Goal: Information Seeking & Learning: Learn about a topic

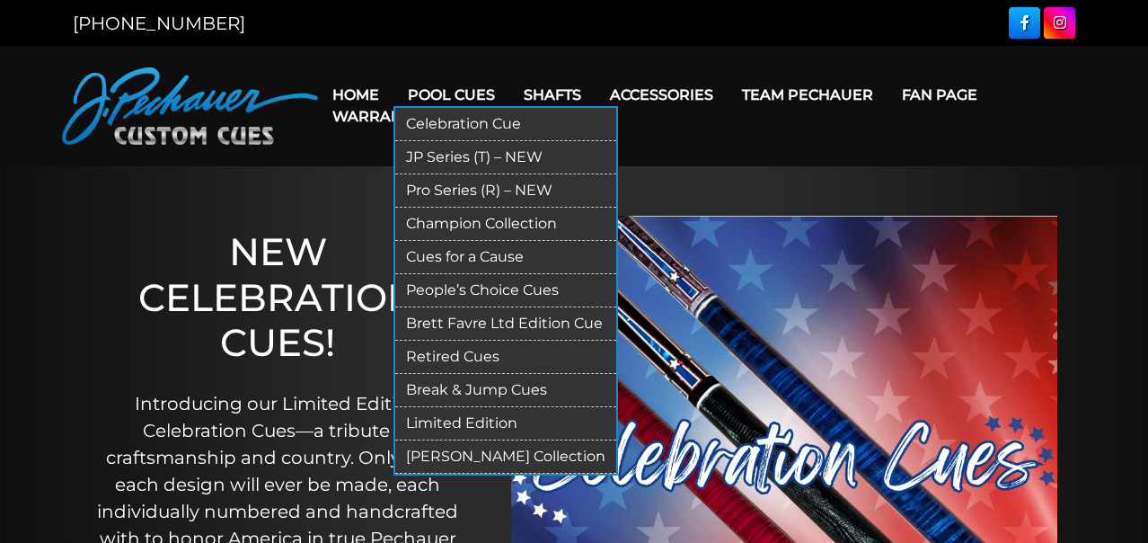
click at [457, 130] on link "Celebration Cue" at bounding box center [505, 124] width 221 height 33
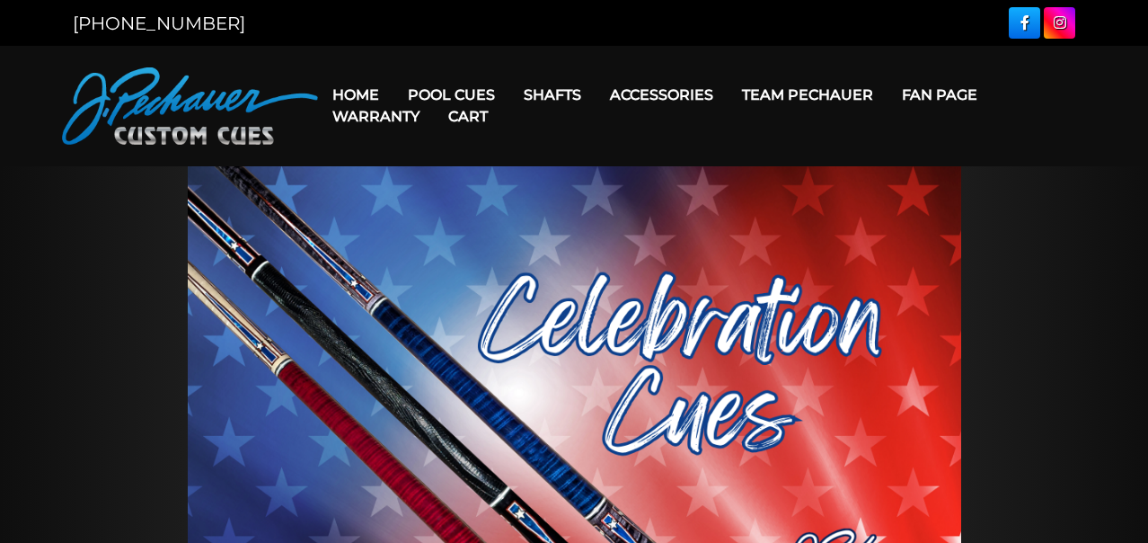
click at [452, 94] on link "Cart" at bounding box center [468, 116] width 68 height 46
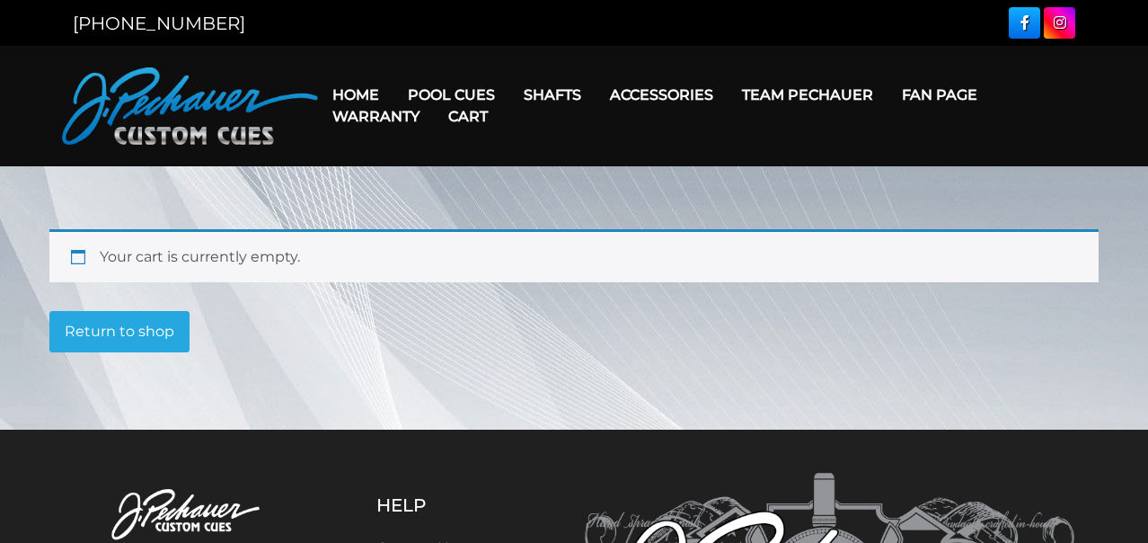
click at [438, 99] on link "Cart" at bounding box center [468, 116] width 68 height 46
click at [432, 93] on link "Warranty" at bounding box center [376, 116] width 116 height 46
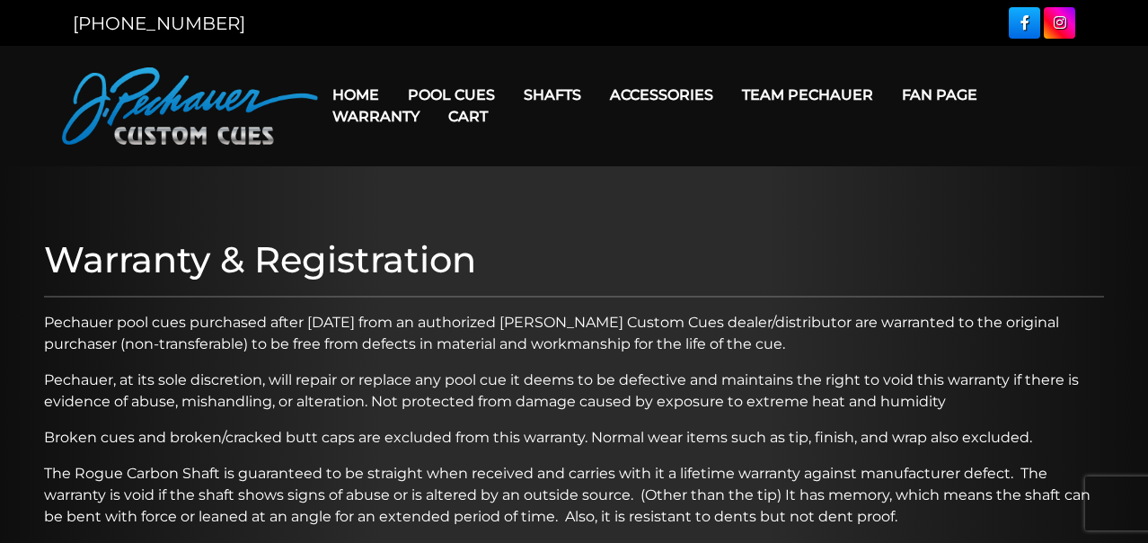
click at [366, 93] on link "Home" at bounding box center [355, 95] width 75 height 46
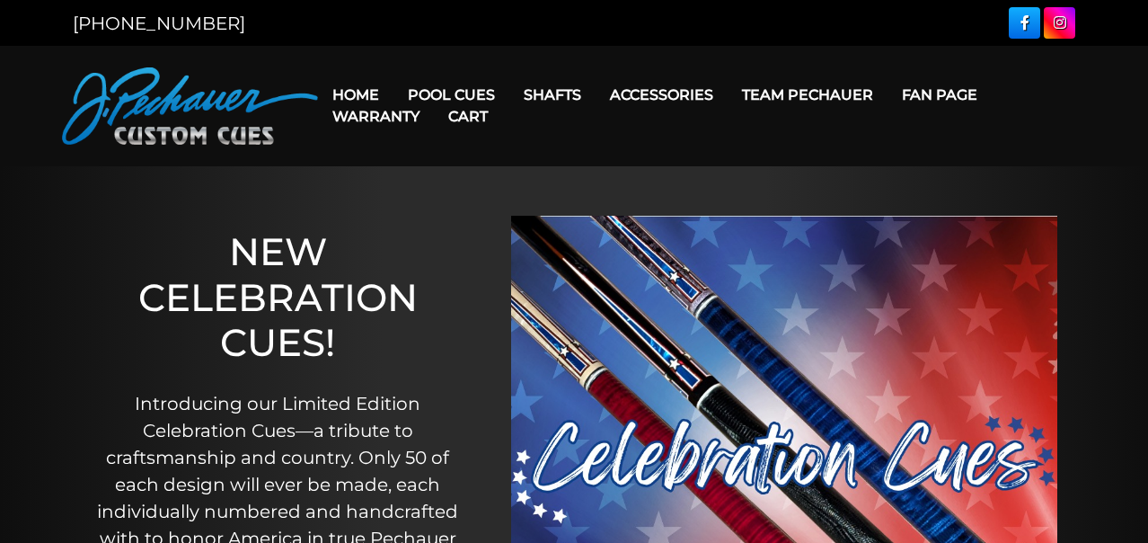
click at [418, 93] on link "Warranty" at bounding box center [376, 116] width 116 height 46
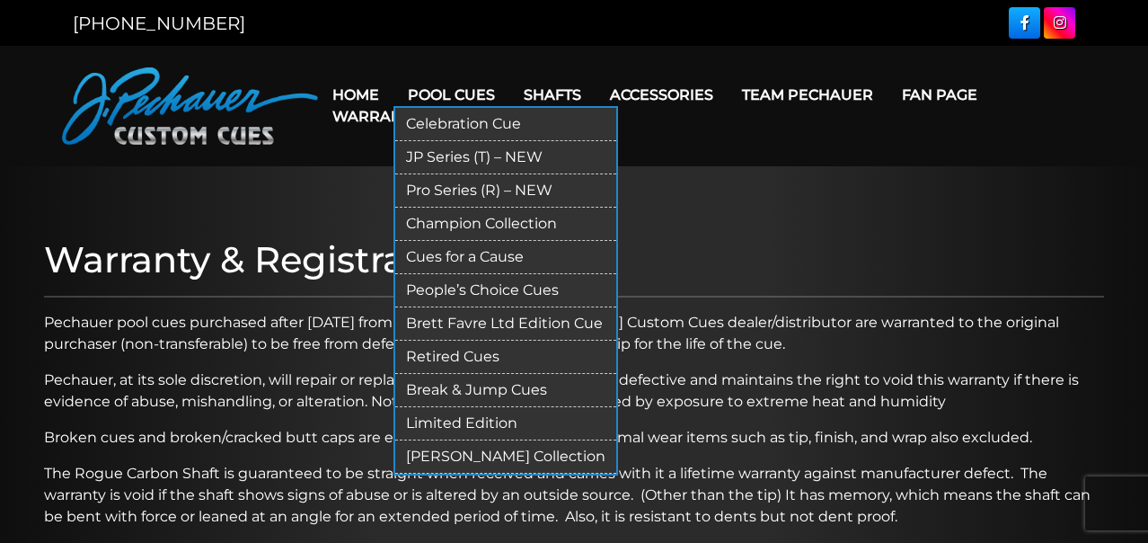
click at [471, 80] on link "Pool Cues" at bounding box center [451, 95] width 116 height 46
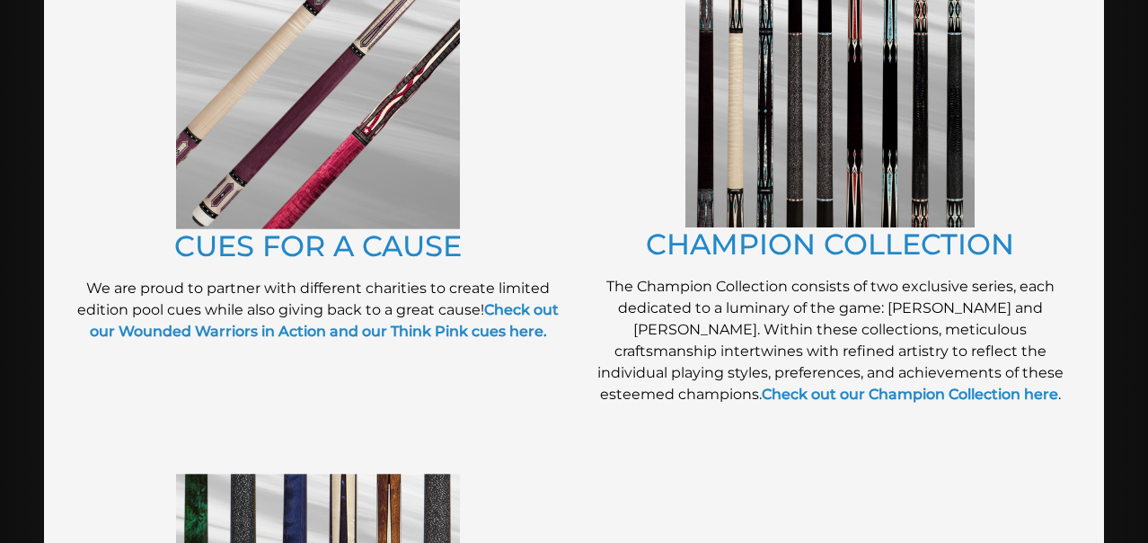
scroll to position [493, 0]
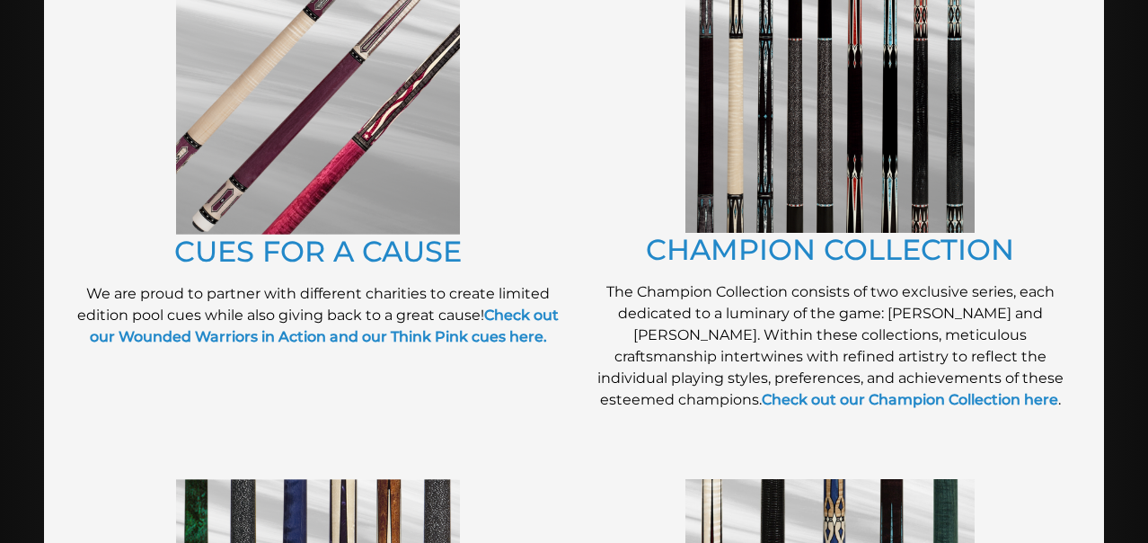
click at [349, 161] on img at bounding box center [318, 93] width 284 height 282
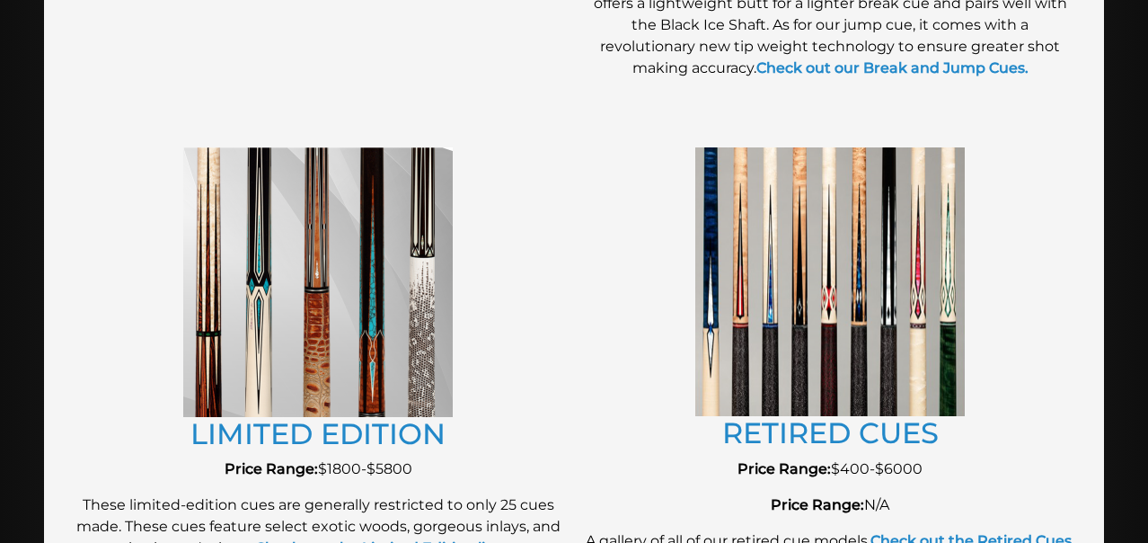
scroll to position [1906, 0]
click at [745, 285] on img at bounding box center [829, 280] width 269 height 269
click at [753, 432] on link "RETIRED CUES" at bounding box center [830, 431] width 216 height 35
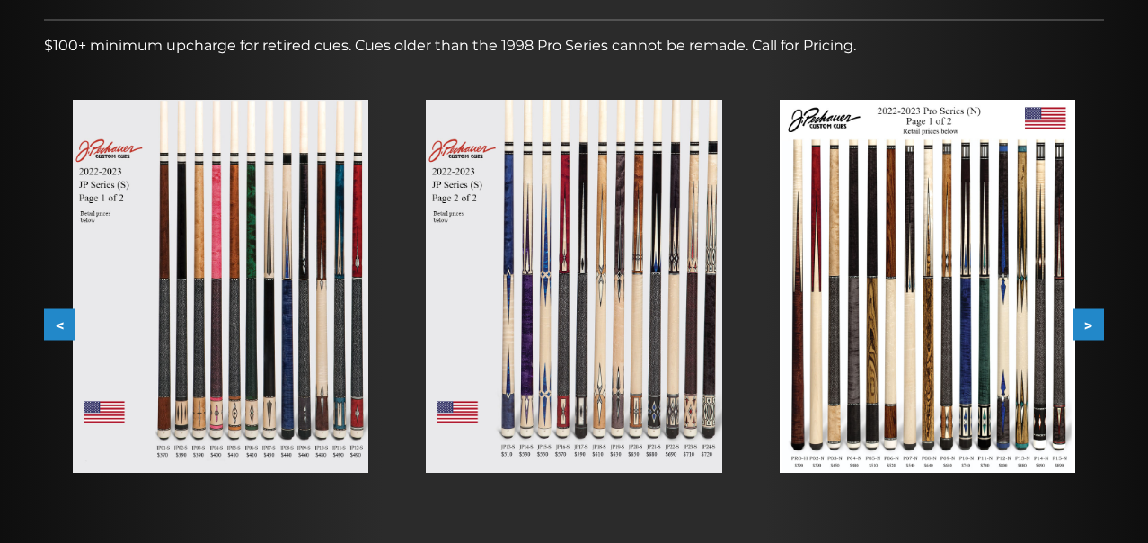
scroll to position [270, 0]
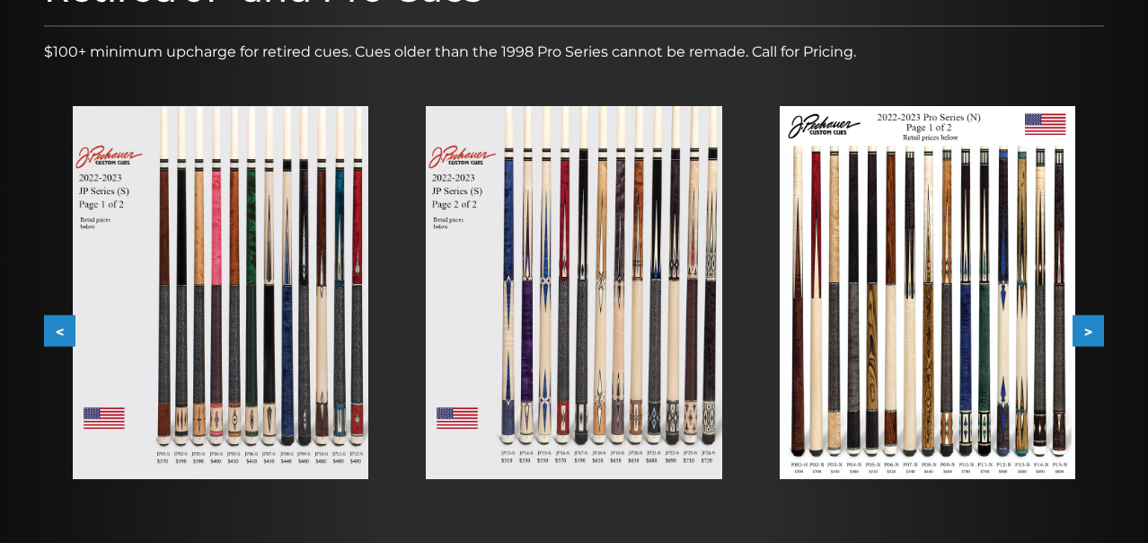
click at [538, 299] on img at bounding box center [574, 292] width 296 height 373
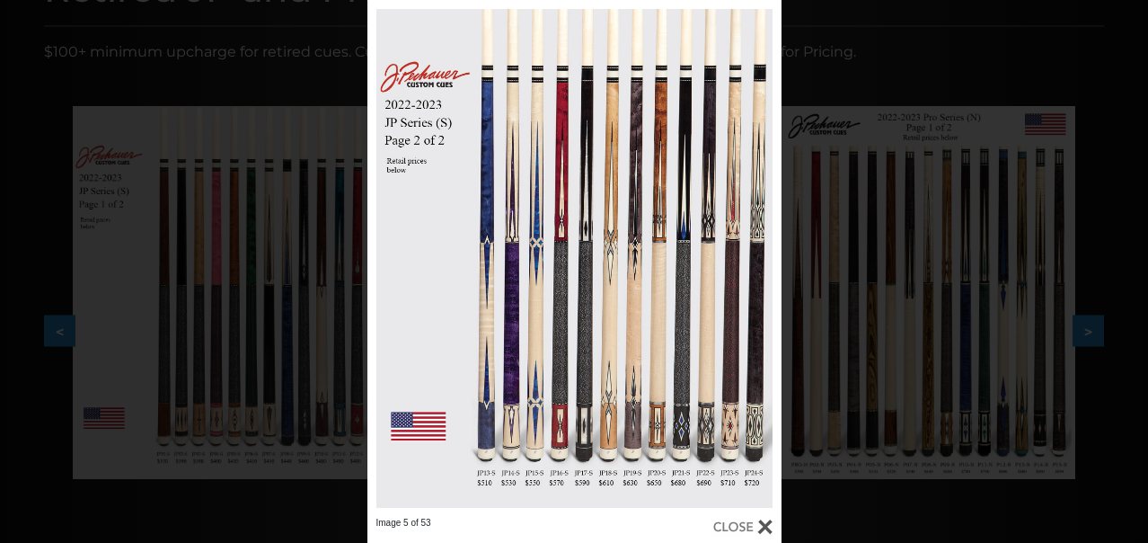
click at [765, 527] on div at bounding box center [742, 527] width 59 height 20
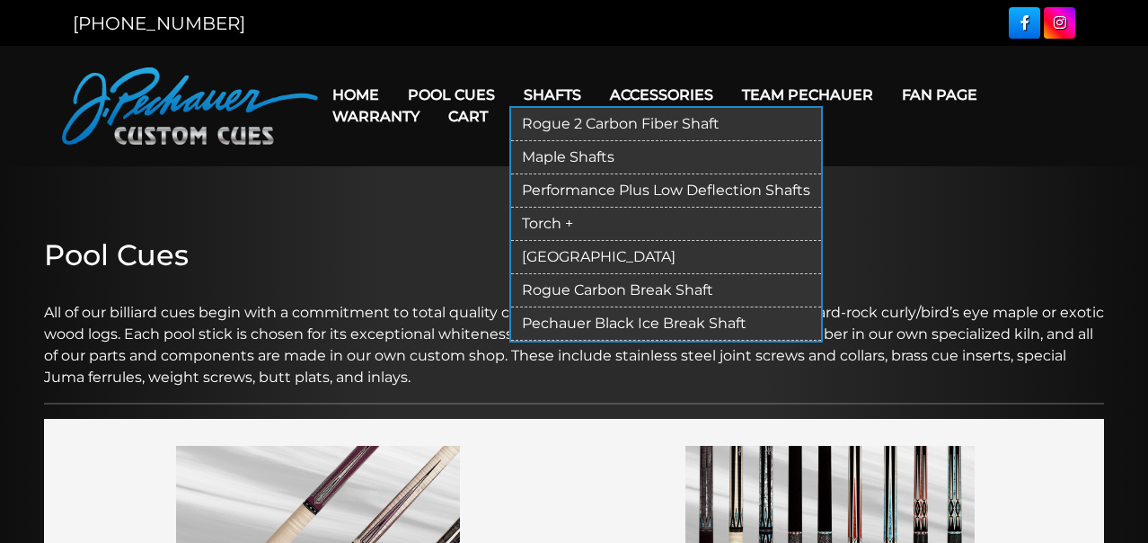
click at [562, 188] on link "Performance Plus Low Deflection Shafts" at bounding box center [666, 190] width 310 height 33
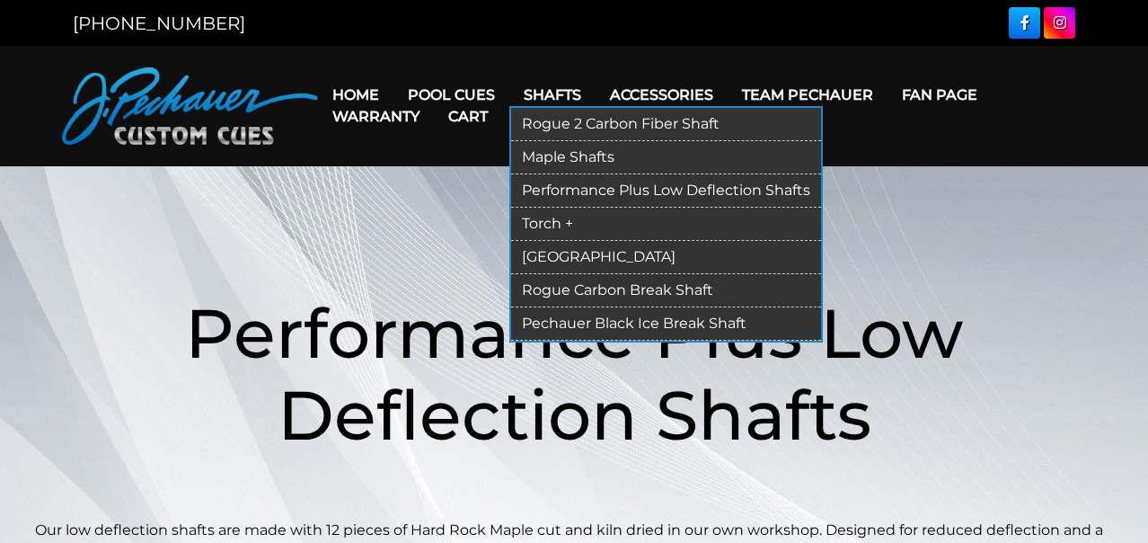
click at [576, 127] on link "Rogue 2 Carbon Fiber Shaft" at bounding box center [666, 124] width 310 height 33
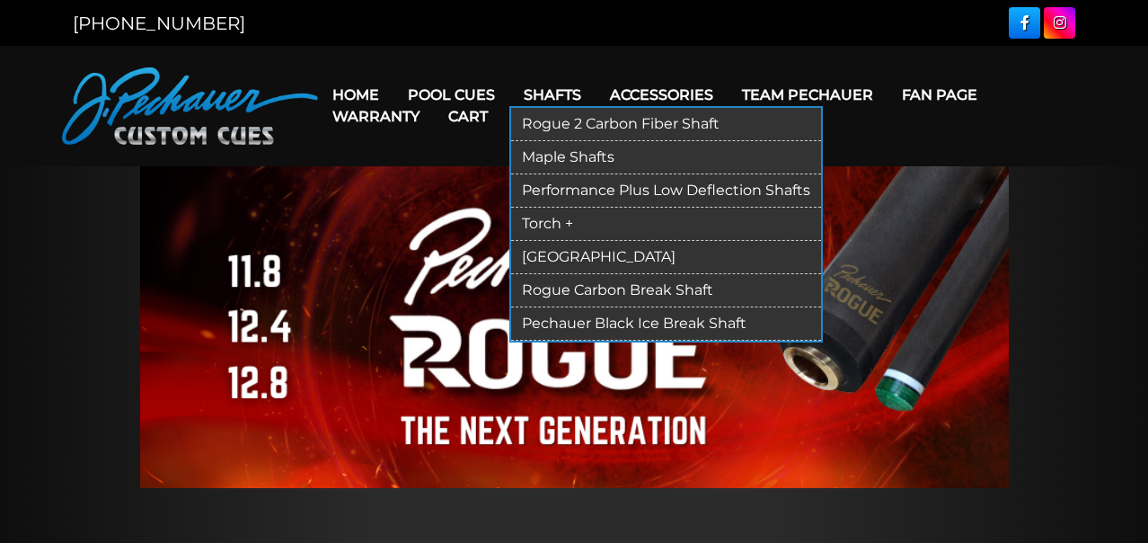
click at [569, 295] on link "Rogue Carbon Break Shaft" at bounding box center [666, 290] width 310 height 33
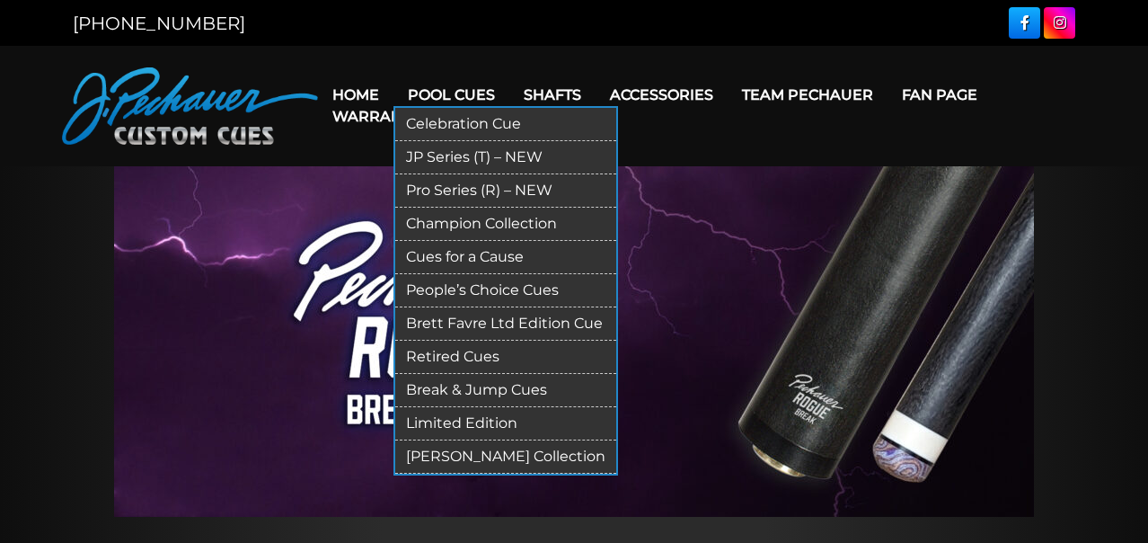
click at [472, 282] on link "People’s Choice Cues" at bounding box center [505, 290] width 221 height 33
